Goal: Task Accomplishment & Management: Use online tool/utility

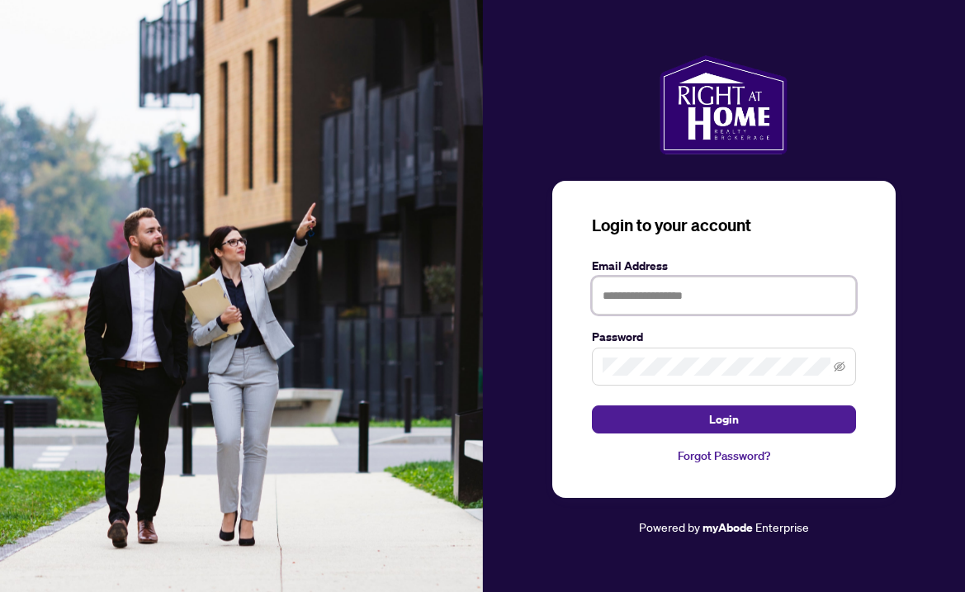
click at [661, 294] on input "text" at bounding box center [724, 296] width 264 height 38
type input "**********"
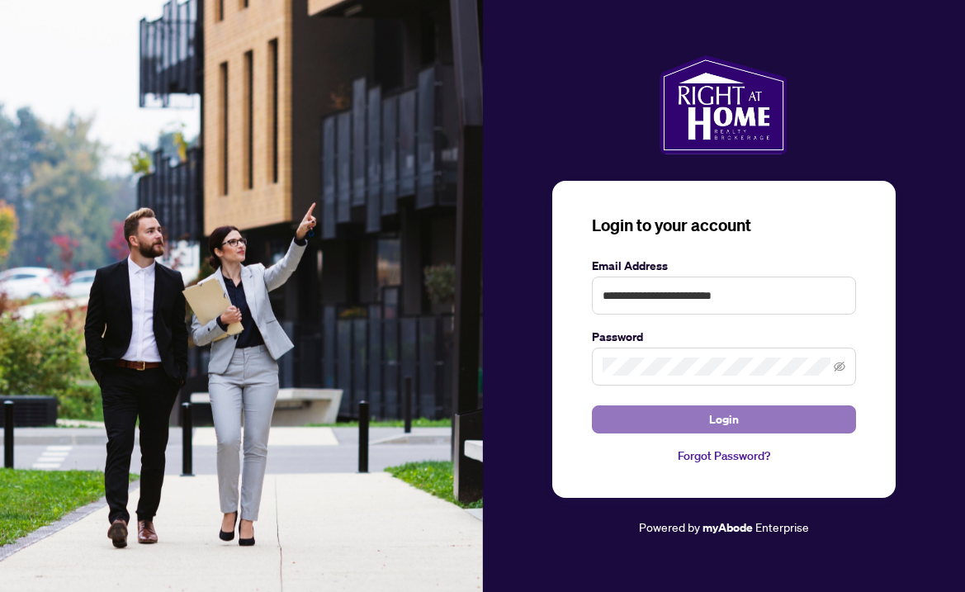
click at [710, 421] on span "Login" at bounding box center [724, 419] width 30 height 26
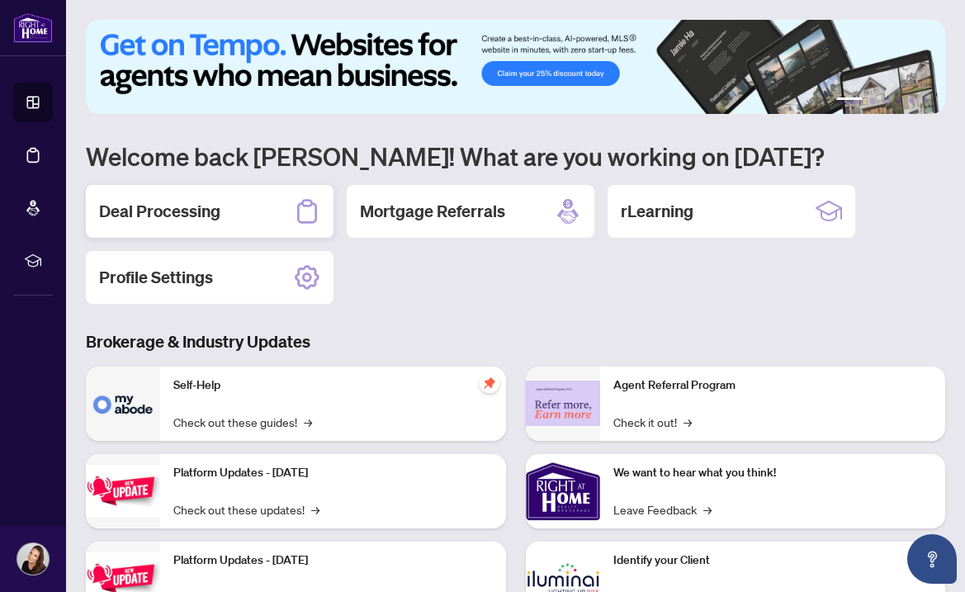
click at [240, 202] on div "Deal Processing" at bounding box center [210, 211] width 248 height 53
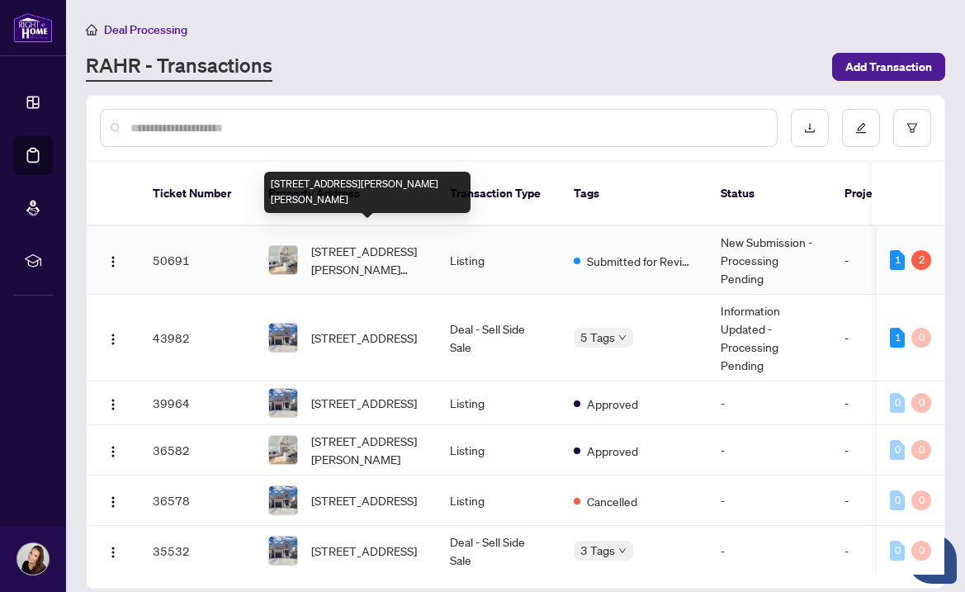
click at [341, 247] on span "[STREET_ADDRESS][PERSON_NAME][PERSON_NAME]" at bounding box center [367, 260] width 112 height 36
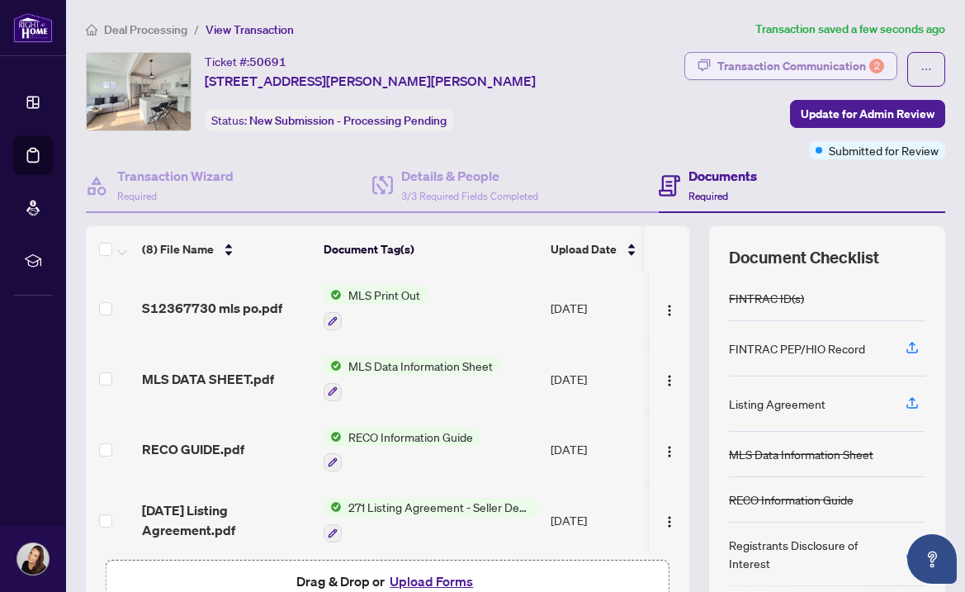
click at [855, 64] on div "Transaction Communication 2" at bounding box center [801, 66] width 167 height 26
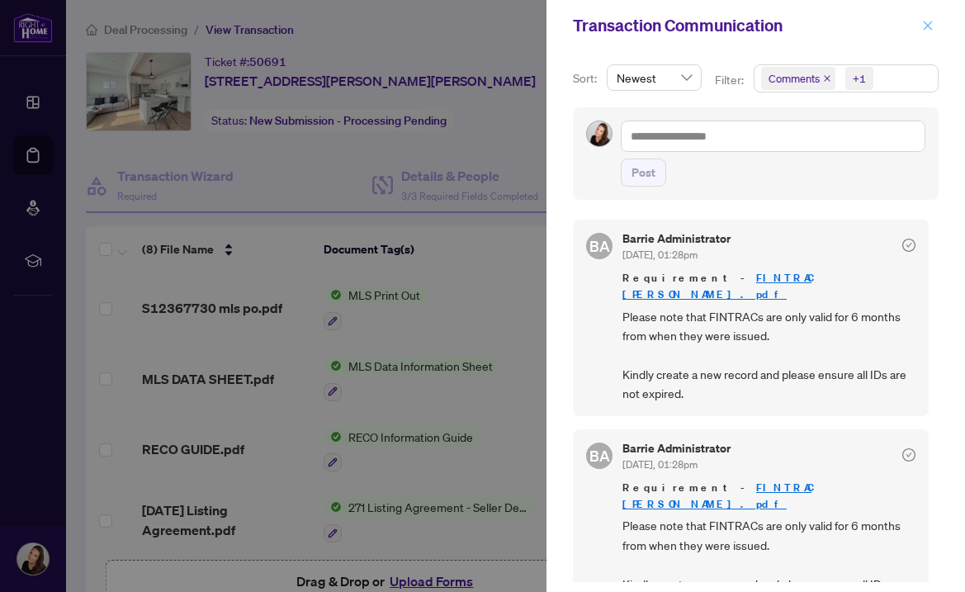
click at [927, 30] on icon "close" at bounding box center [929, 26] width 12 height 12
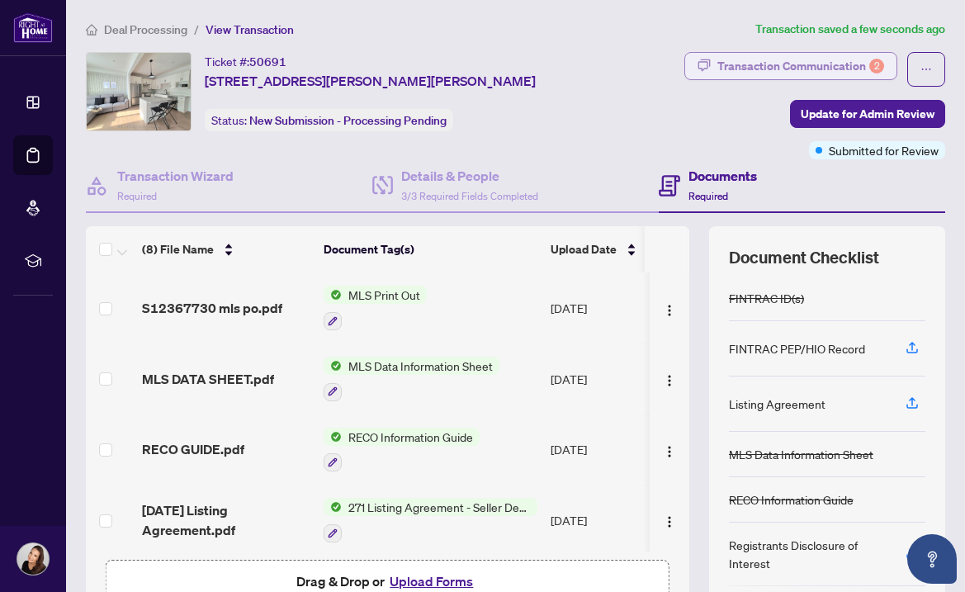
click at [834, 63] on div "Transaction Communication 2" at bounding box center [801, 66] width 167 height 26
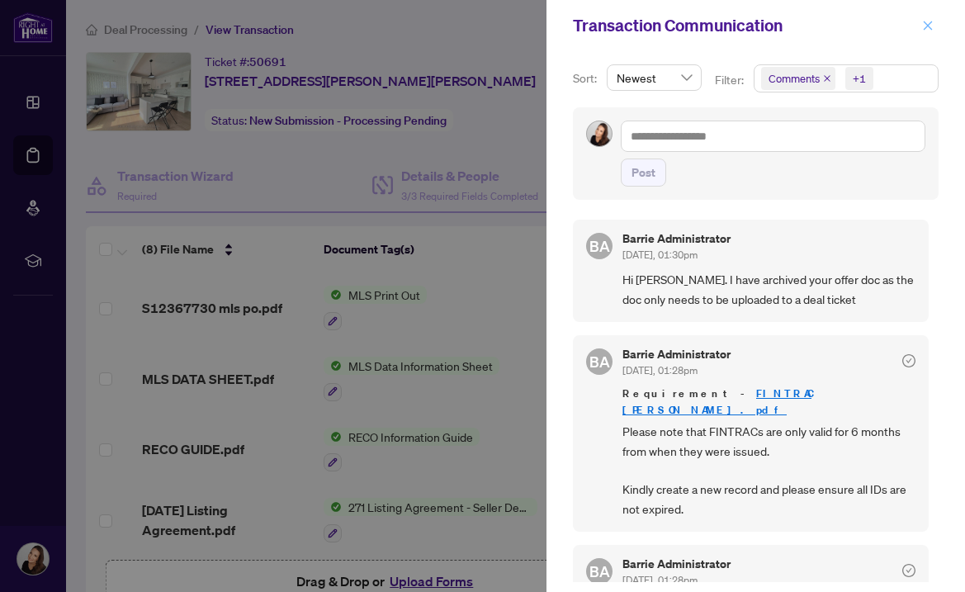
click at [927, 25] on icon "close" at bounding box center [928, 25] width 9 height 9
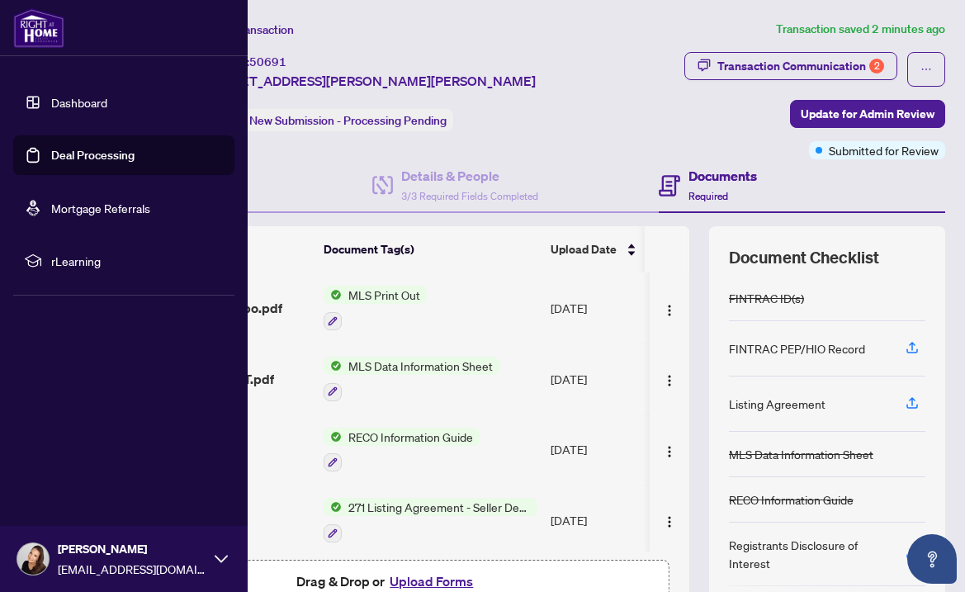
click at [80, 102] on link "Dashboard" at bounding box center [79, 102] width 56 height 15
